Goal: Information Seeking & Learning: Learn about a topic

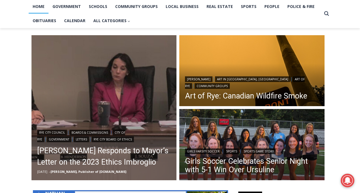
scroll to position [123, 0]
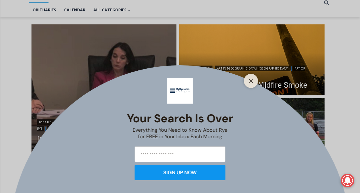
click at [19, 126] on div "Your Search is Over Everything You Need to Know About Rye for FREE in Your Inbo…" at bounding box center [180, 96] width 360 height 193
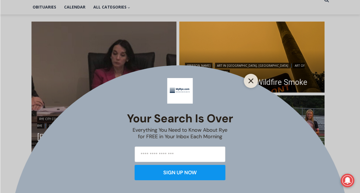
click at [252, 81] on icon "Close" at bounding box center [251, 80] width 5 height 5
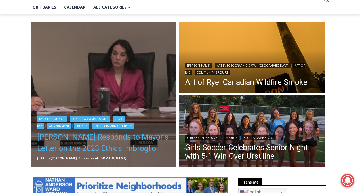
click at [73, 139] on link "[PERSON_NAME] Responds to Mayor’s Letter on the 2023 Ethics Imbroglio" at bounding box center [104, 143] width 134 height 23
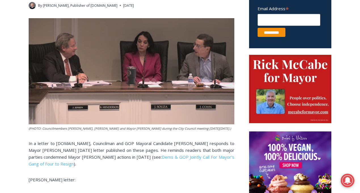
scroll to position [240, 0]
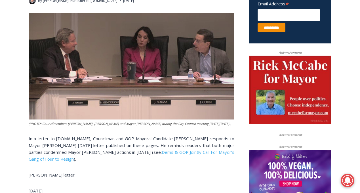
scroll to position [238, 0]
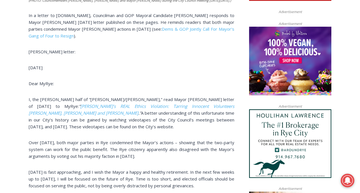
scroll to position [361, 0]
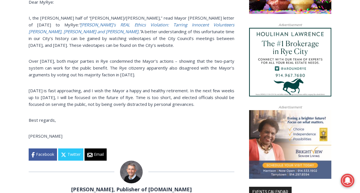
scroll to position [439, 0]
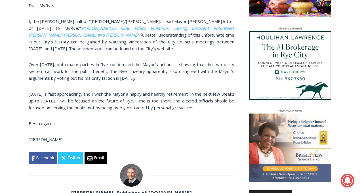
click at [23, 95] on div "Home > Government > Rye City Council > Henderson Responds to Mayor’s Letter on …" at bounding box center [180, 169] width 360 height 912
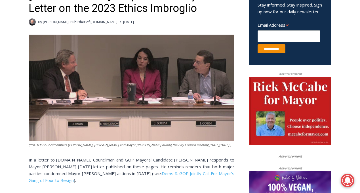
scroll to position [207, 0]
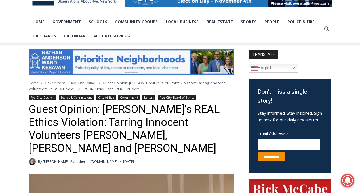
scroll to position [106, 0]
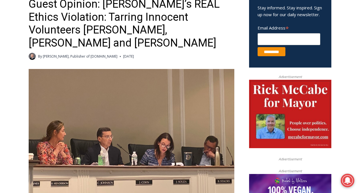
scroll to position [224, 0]
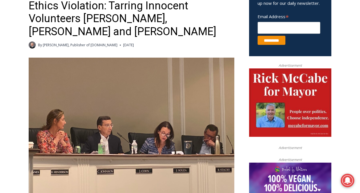
scroll to position [220, 0]
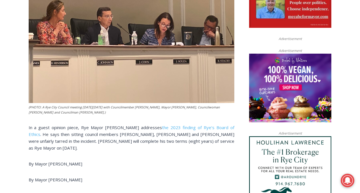
scroll to position [320, 0]
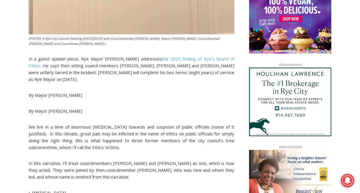
scroll to position [404, 0]
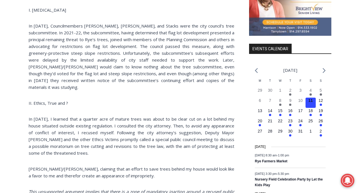
scroll to position [587, 0]
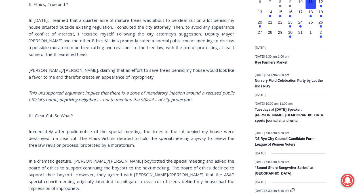
scroll to position [668, 0]
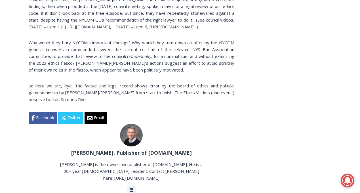
scroll to position [1145, 0]
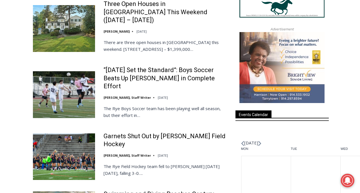
scroll to position [691, 0]
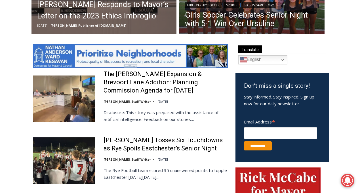
scroll to position [271, 0]
